Goal: Information Seeking & Learning: Learn about a topic

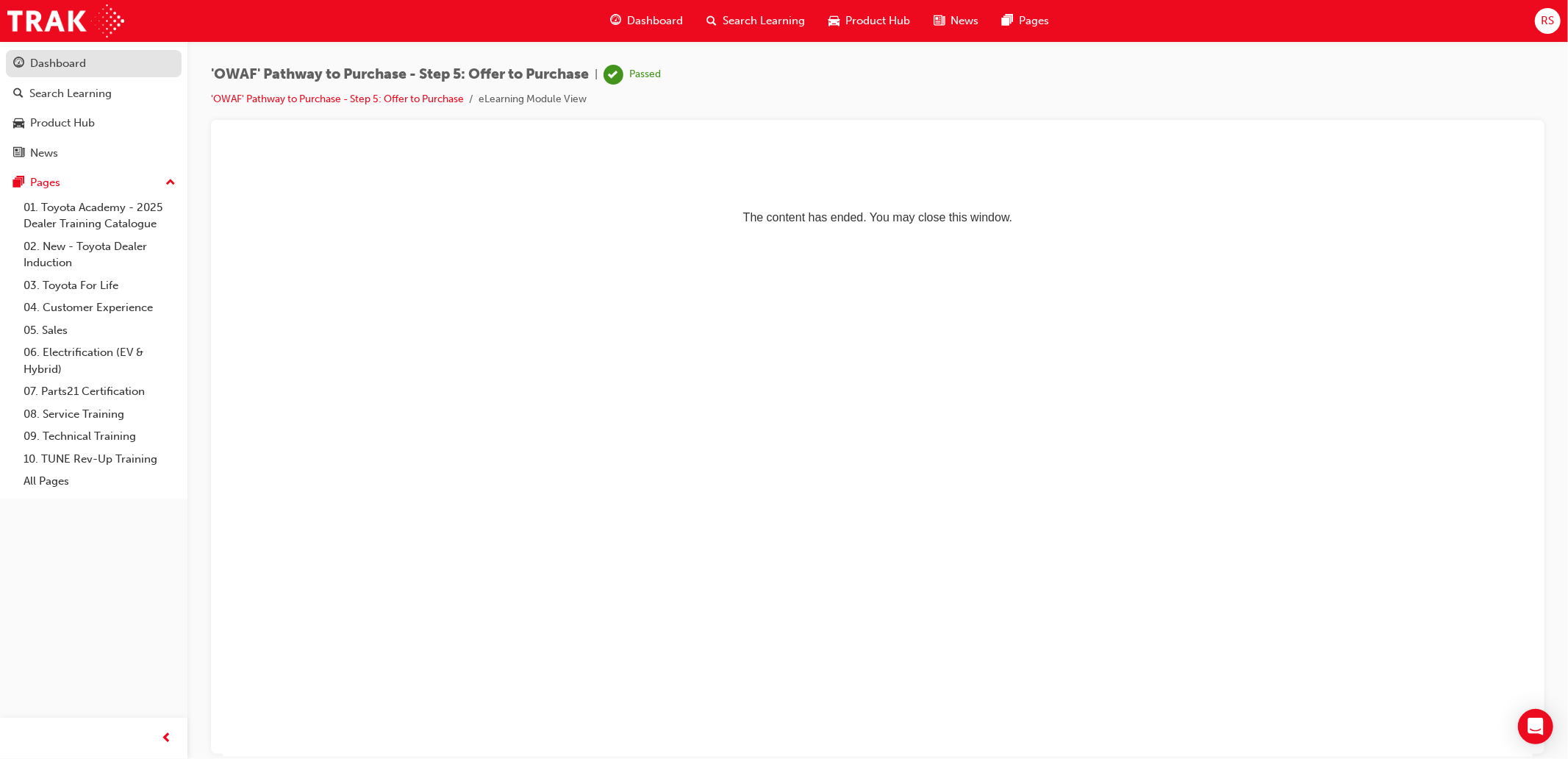
click at [126, 63] on div "Dashboard" at bounding box center [93, 64] width 161 height 19
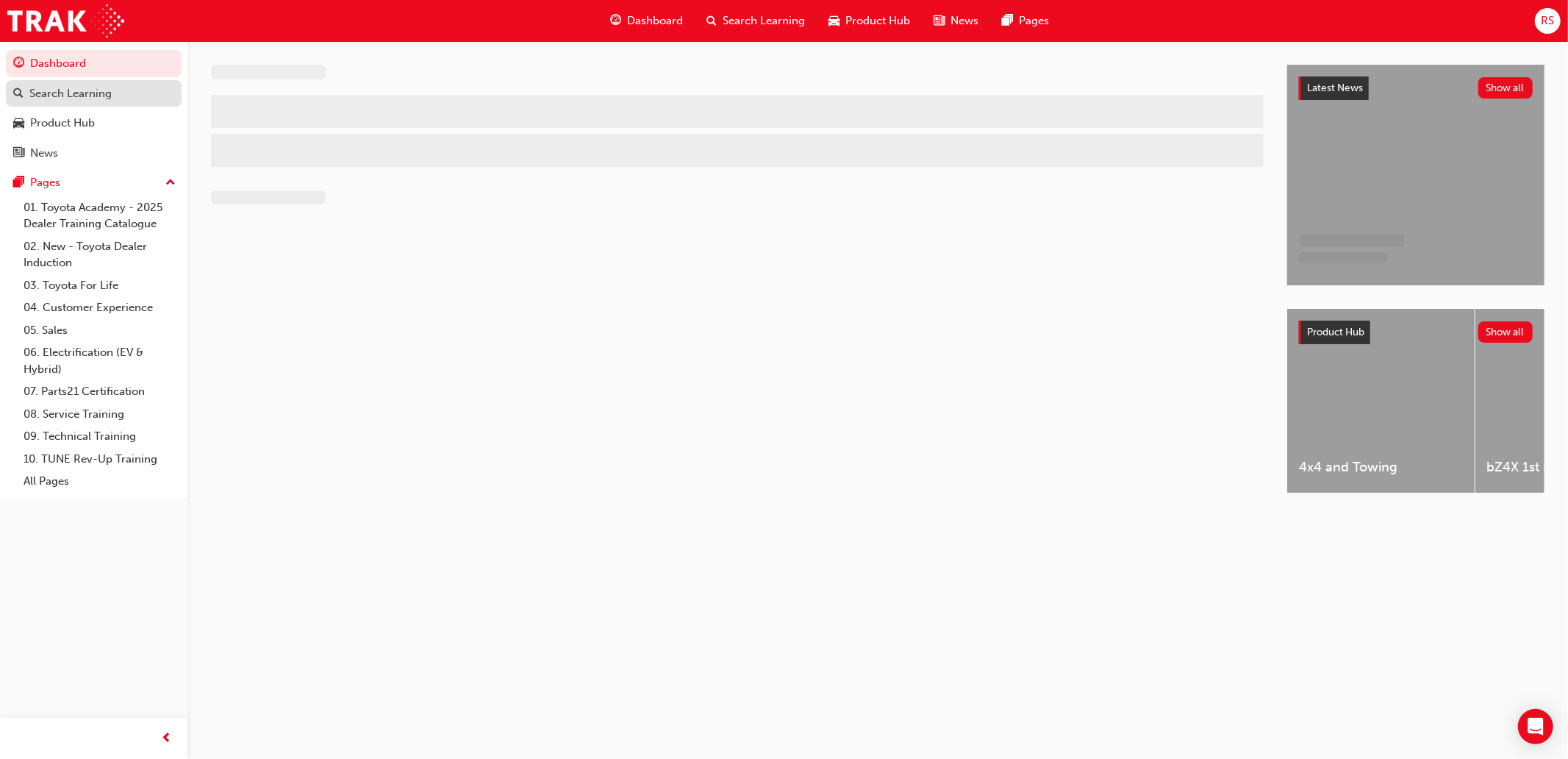
click at [82, 100] on div "Search Learning" at bounding box center [71, 94] width 83 height 17
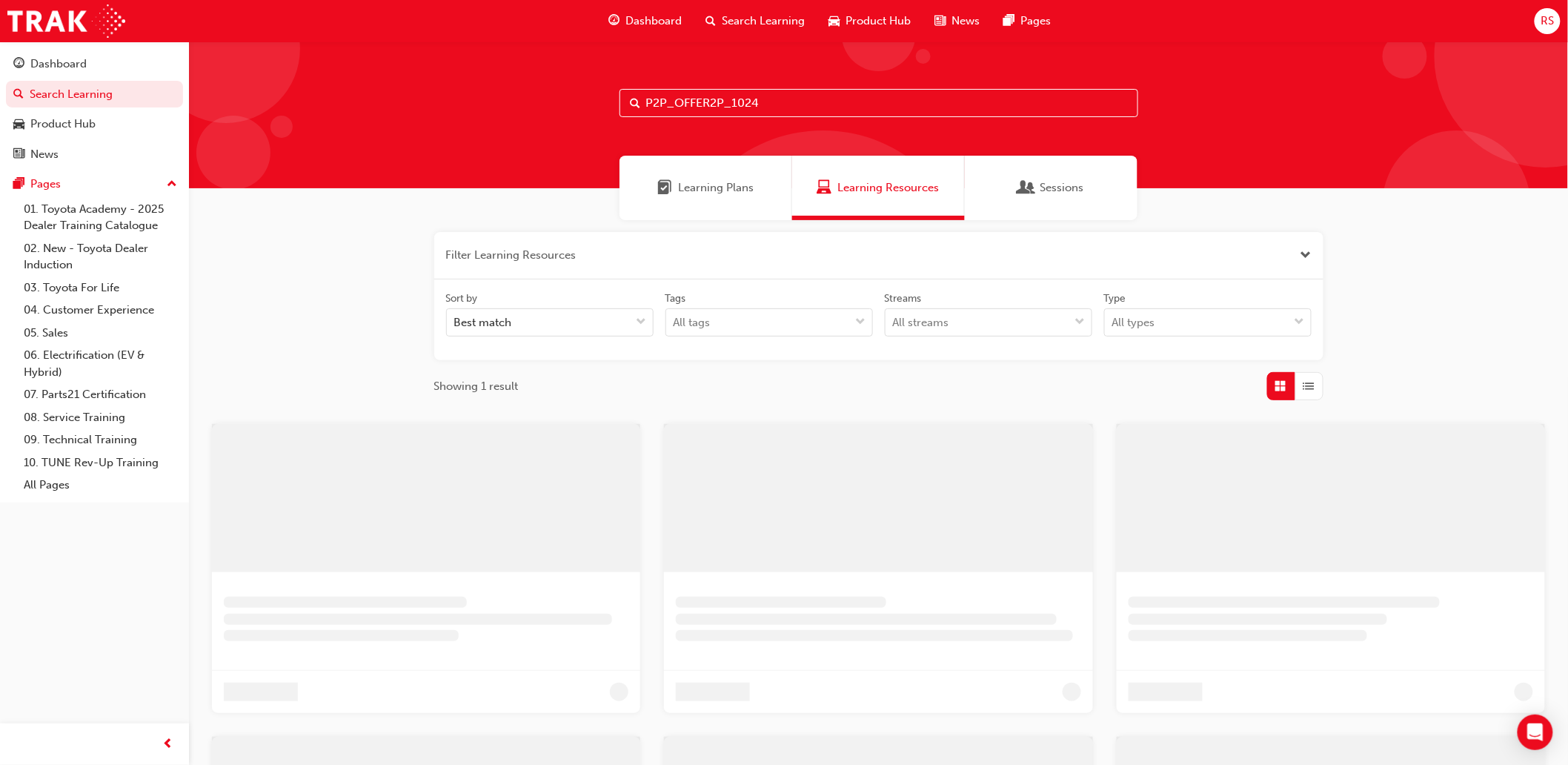
click at [864, 101] on input "P2P_OFFER2P_1024" at bounding box center [878, 103] width 518 height 28
paste input "DELIVERY"
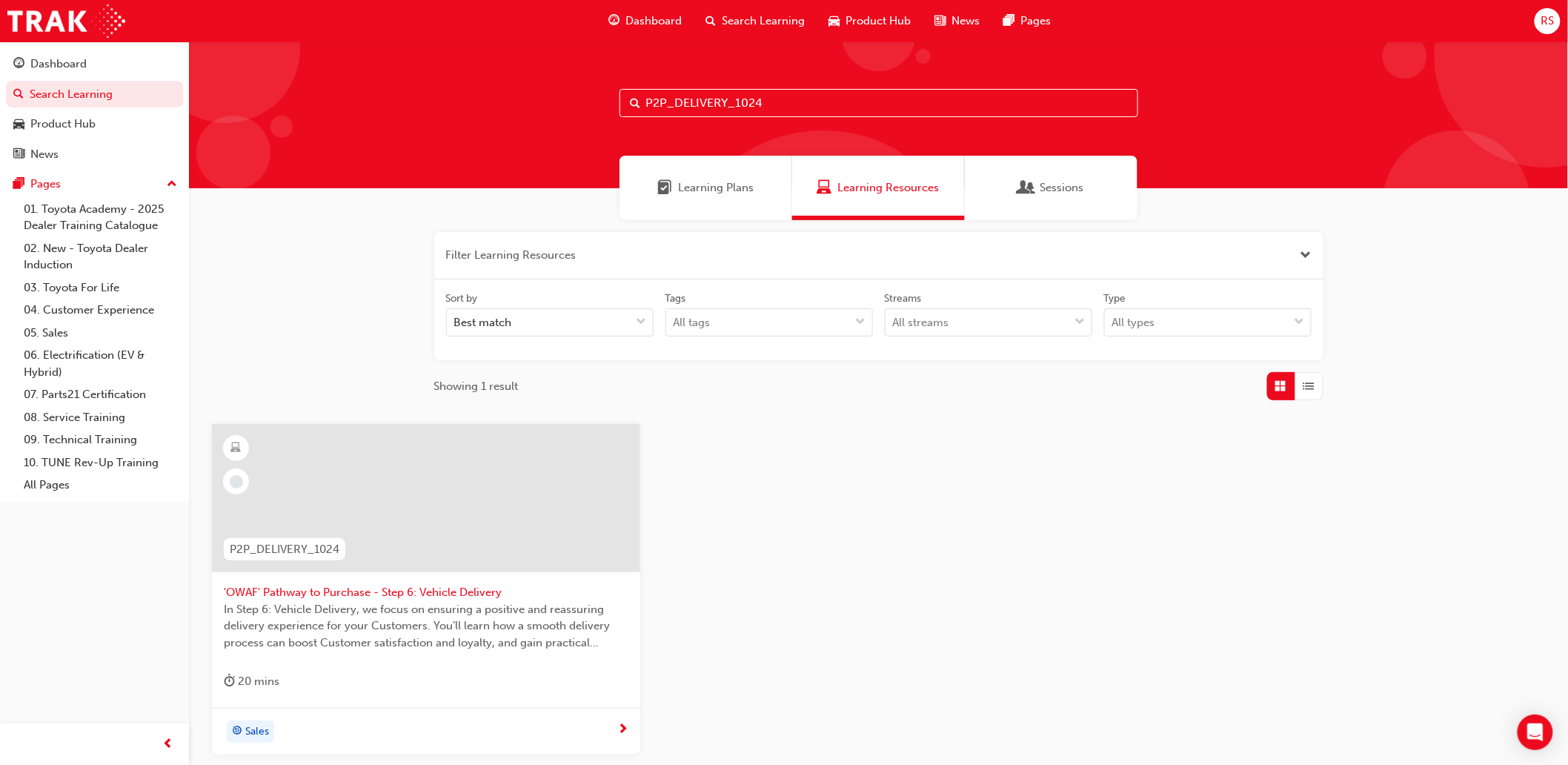
type input "P2P_DELIVERY_1024"
click at [449, 591] on span "'OWAF' Pathway to Purchase - Step 6: Vehicle Delivery" at bounding box center [426, 592] width 405 height 17
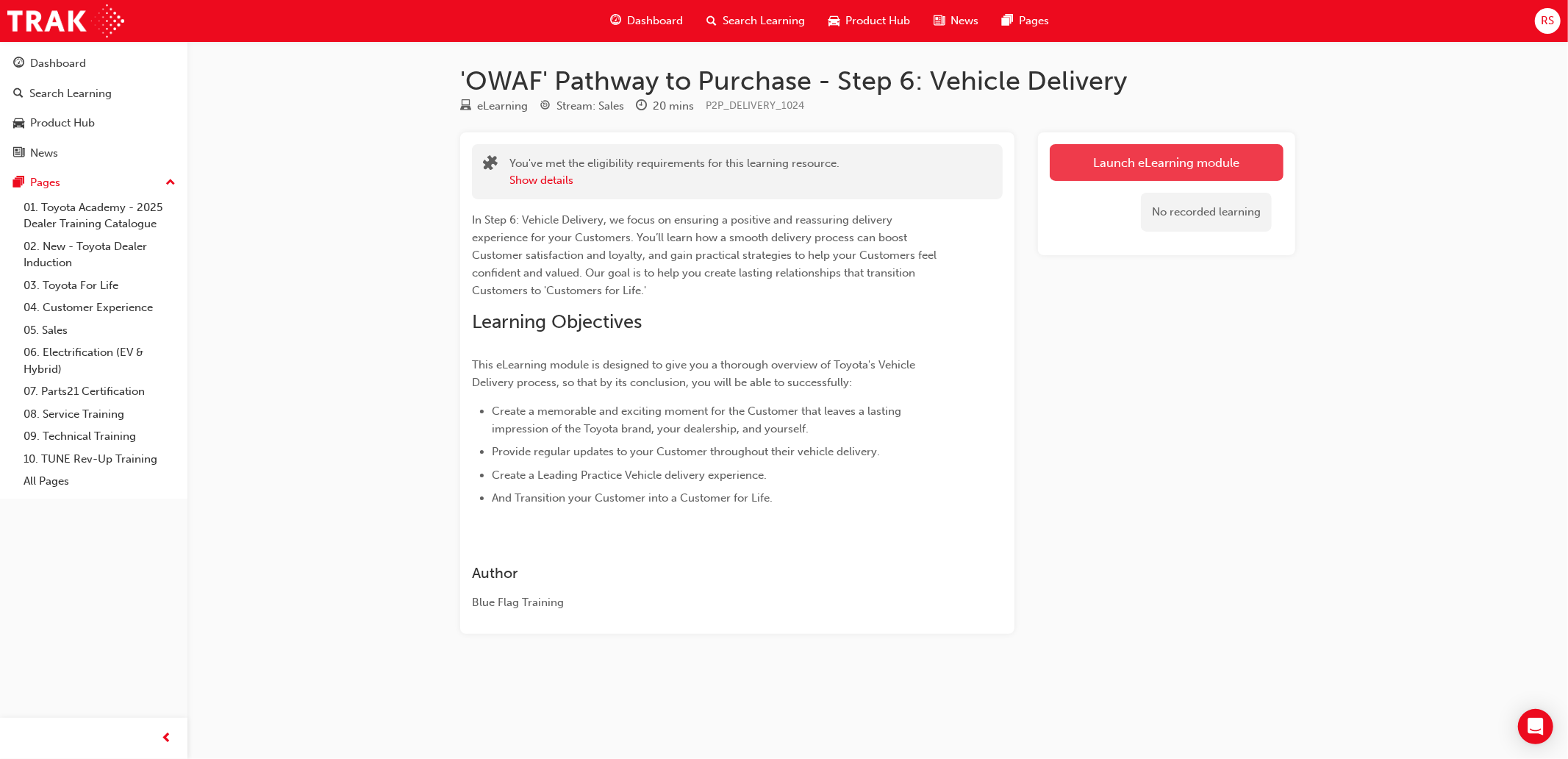
click at [1149, 178] on link "Launch eLearning module" at bounding box center [1166, 163] width 233 height 37
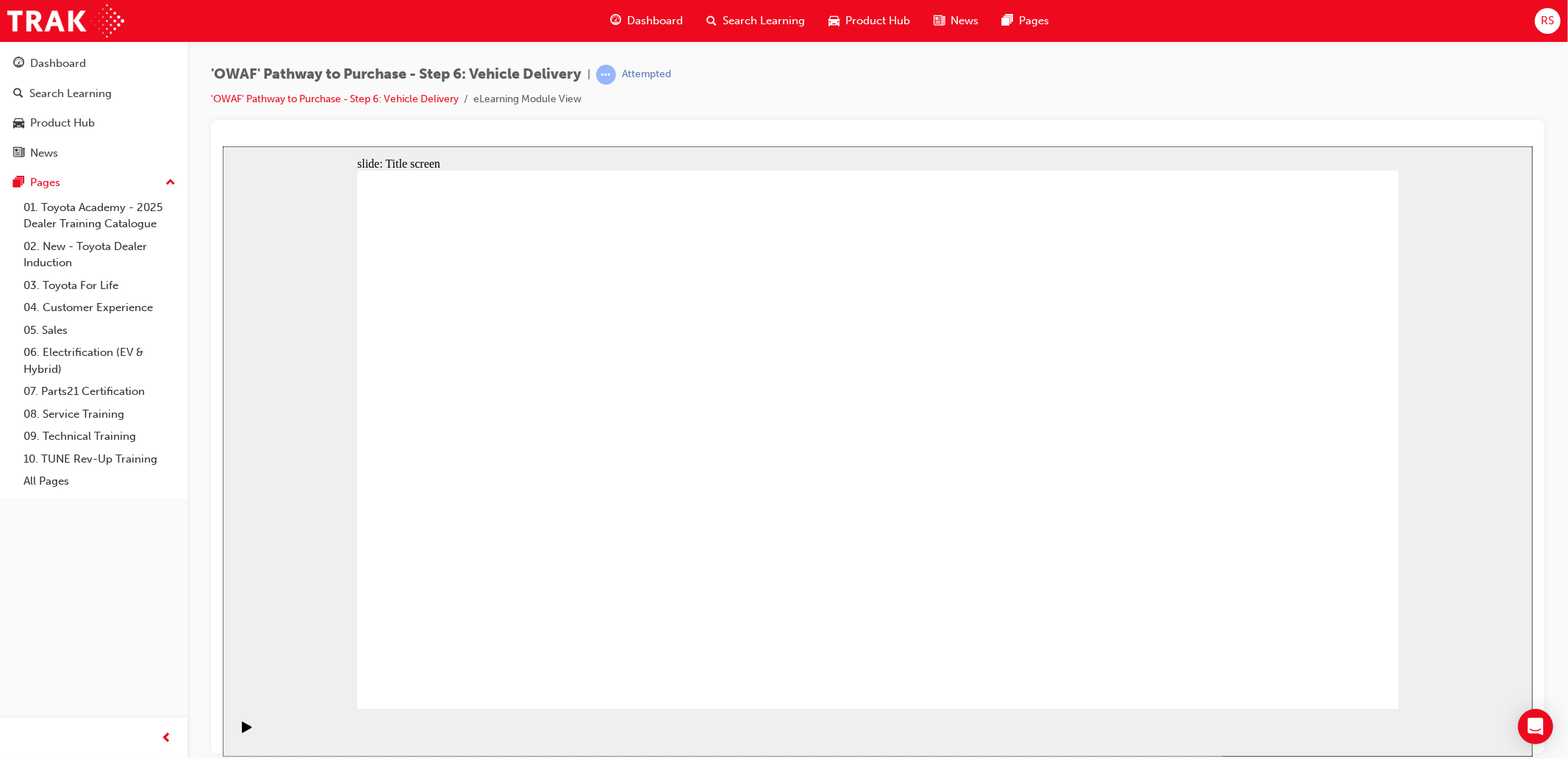
click at [240, 358] on div "slide: Content Rectangle 1 Learning objectives Leave a lasting impression Provi…" at bounding box center [877, 451] width 1310 height 610
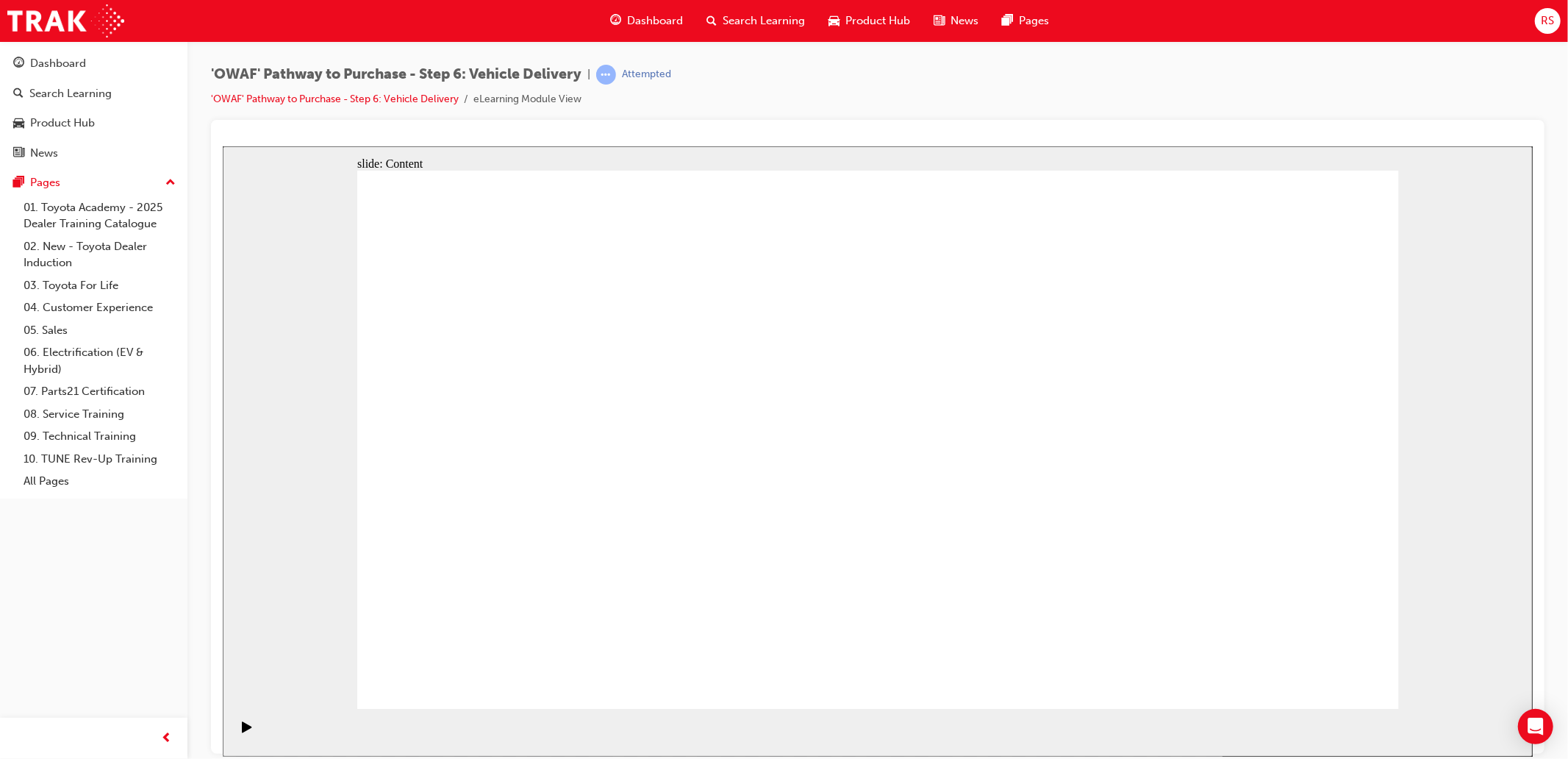
drag, startPoint x: 1309, startPoint y: 684, endPoint x: 1309, endPoint y: 671, distance: 13.0
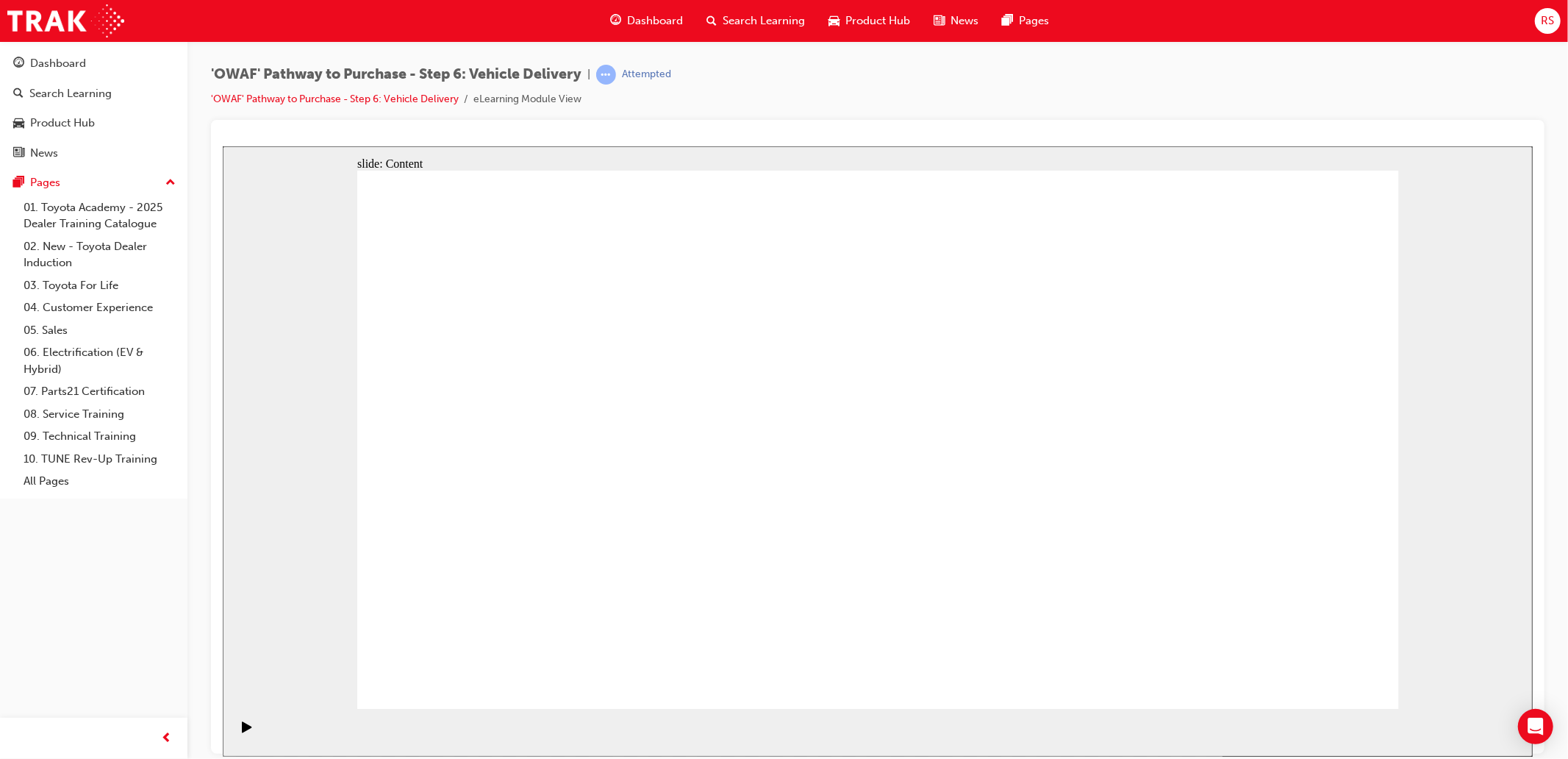
drag, startPoint x: 1747, startPoint y: 862, endPoint x: 1312, endPoint y: 671, distance: 475.1
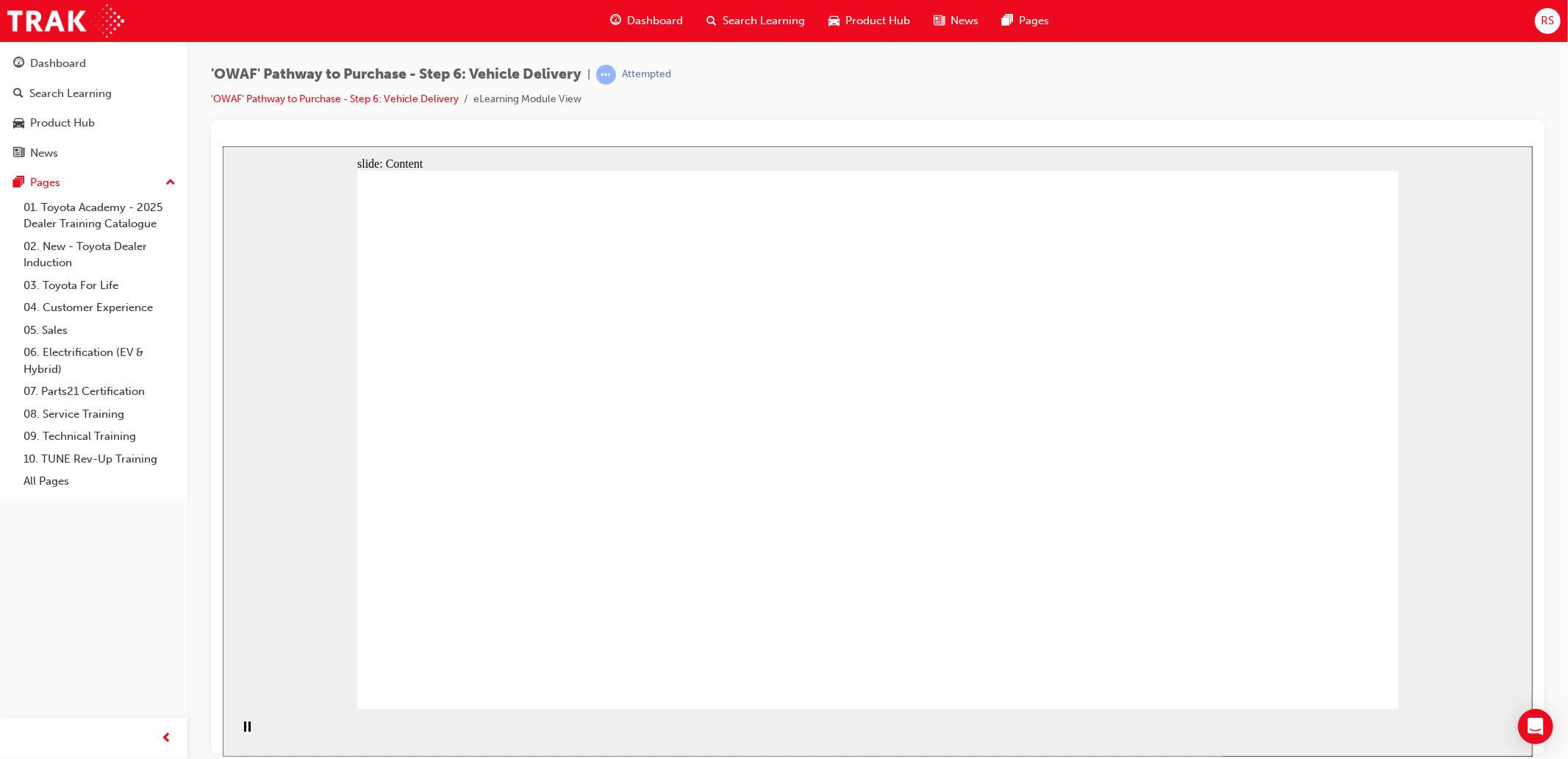
drag, startPoint x: 1327, startPoint y: 674, endPoint x: 1488, endPoint y: 604, distance: 175.6
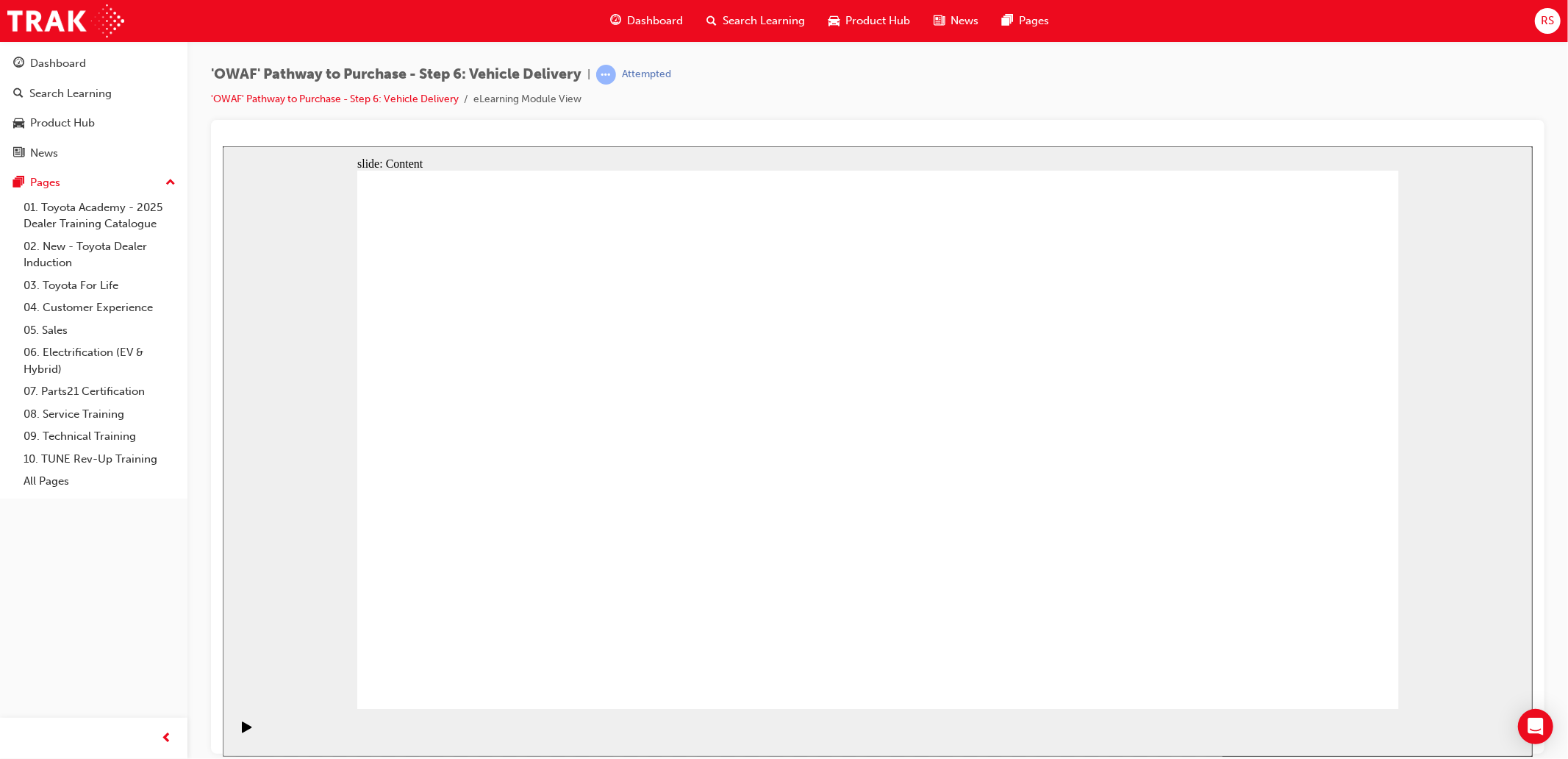
drag, startPoint x: 1348, startPoint y: 683, endPoint x: 1343, endPoint y: 674, distance: 10.3
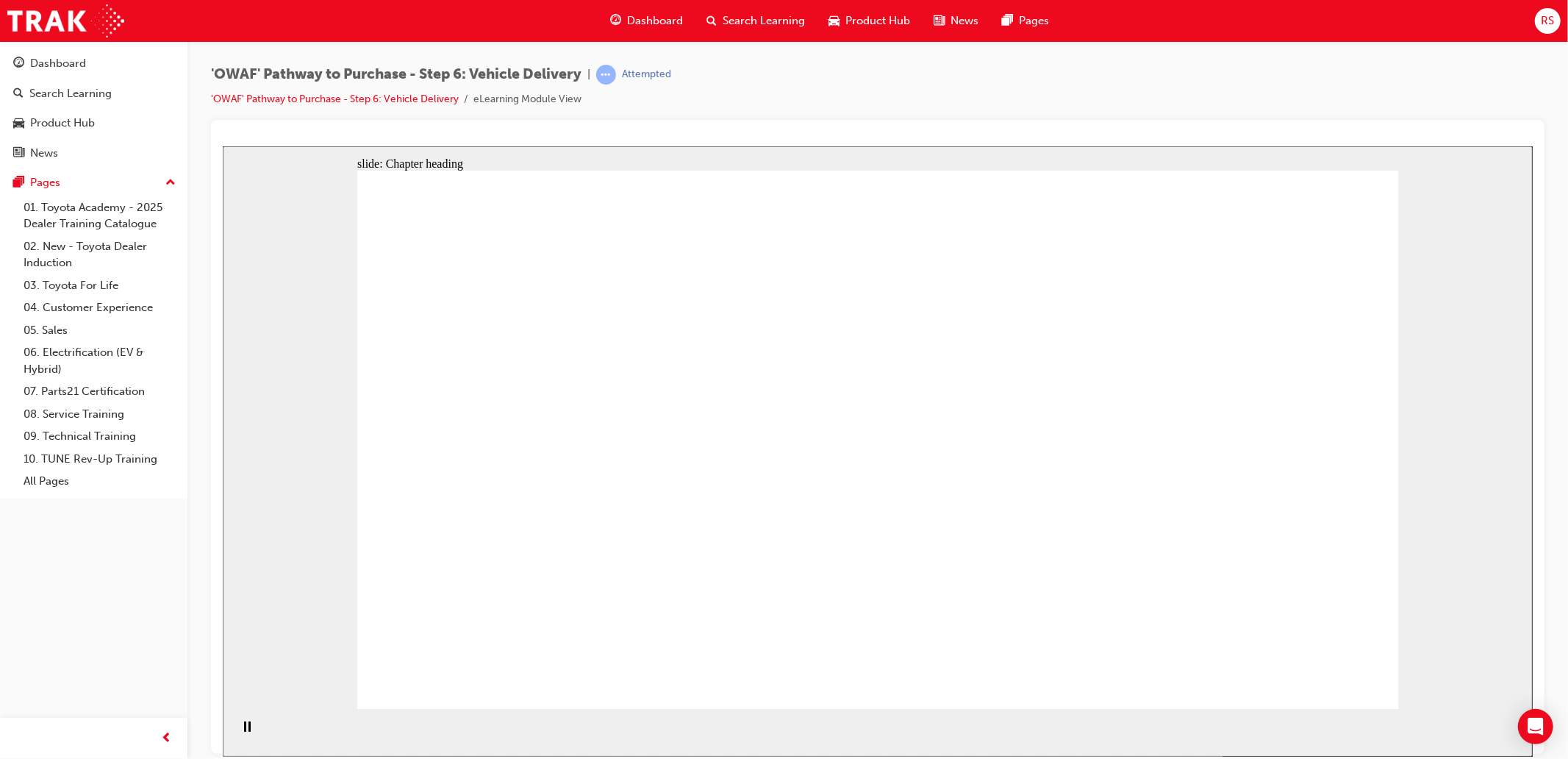
click at [1562, 663] on div "'OWAF' Pathway to Purchase - Step 6: Vehicle Delivery | Attempted 'OWAF' Pathwa…" at bounding box center [878, 381] width 1381 height 681
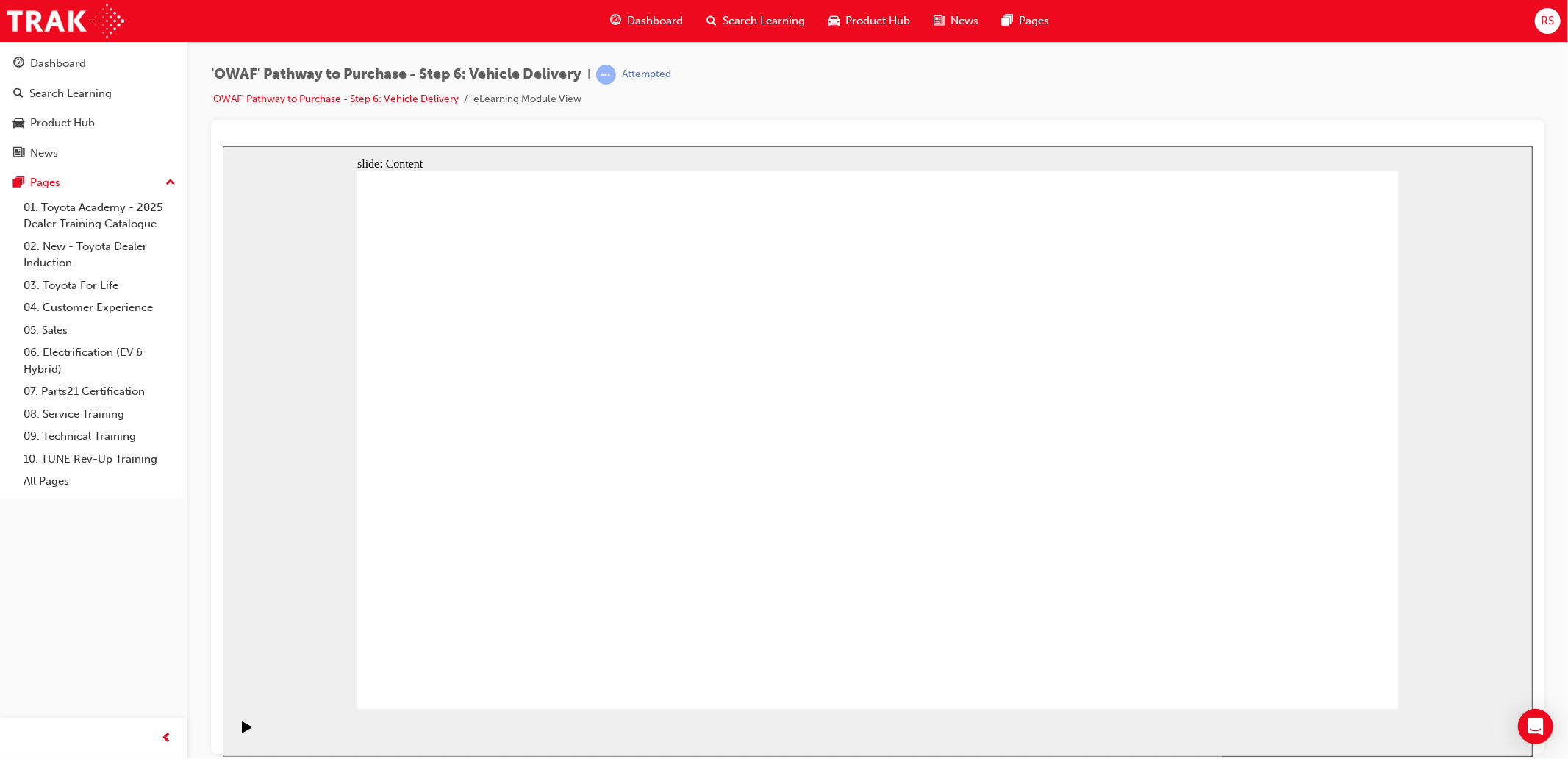
drag, startPoint x: 1320, startPoint y: 683, endPoint x: 1335, endPoint y: 669, distance: 20.5
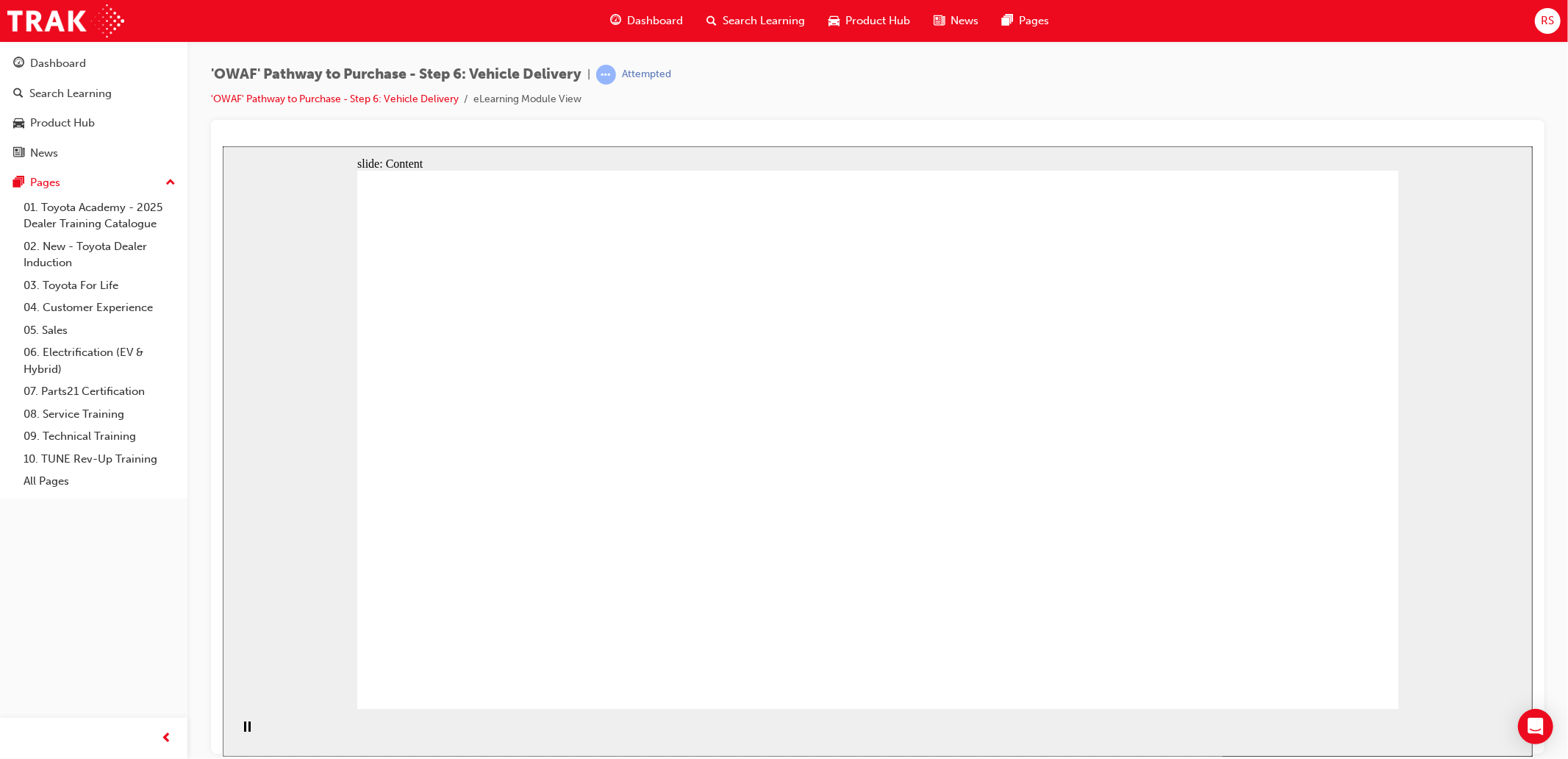
drag, startPoint x: 1367, startPoint y: 667, endPoint x: 1485, endPoint y: 669, distance: 118.0
drag, startPoint x: 857, startPoint y: 240, endPoint x: 899, endPoint y: 191, distance: 64.5
